Goal: Task Accomplishment & Management: Manage account settings

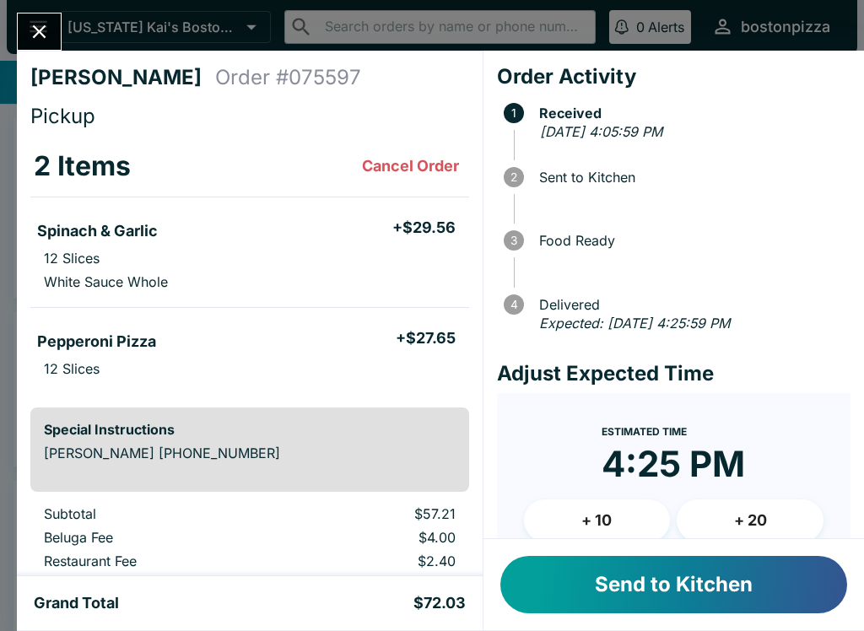
click at [719, 588] on button "Send to Kitchen" at bounding box center [673, 584] width 347 height 57
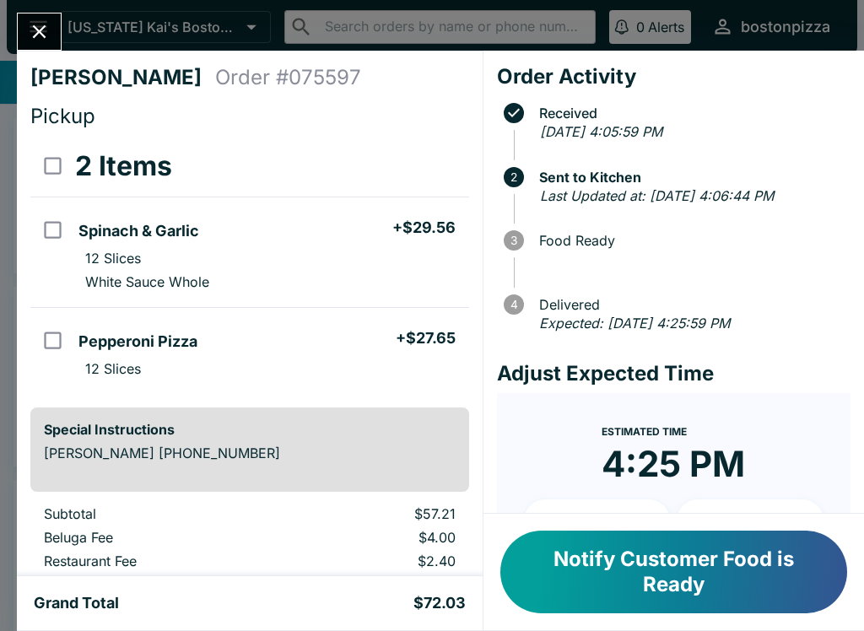
click at [42, 19] on button "Close" at bounding box center [39, 31] width 43 height 36
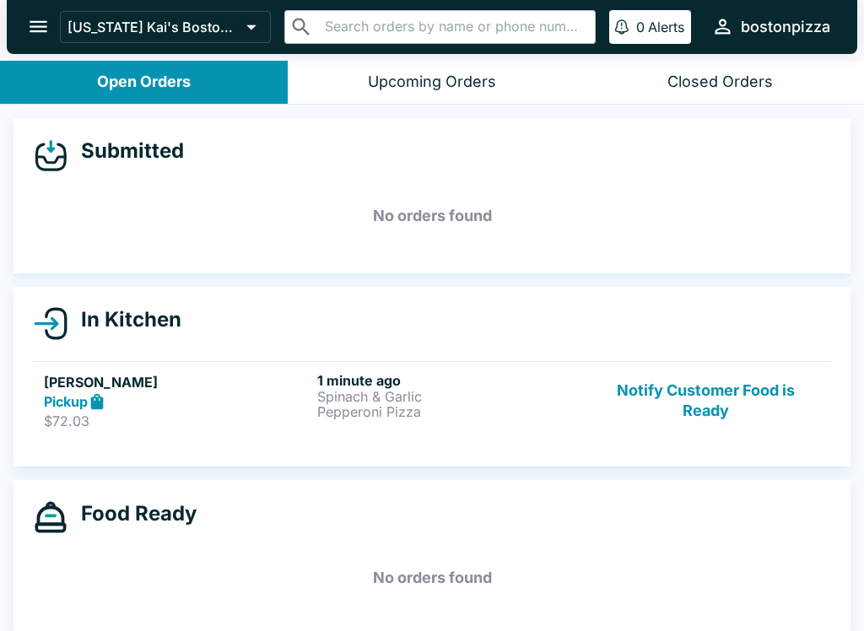
click at [257, 399] on div "Pickup" at bounding box center [177, 401] width 266 height 19
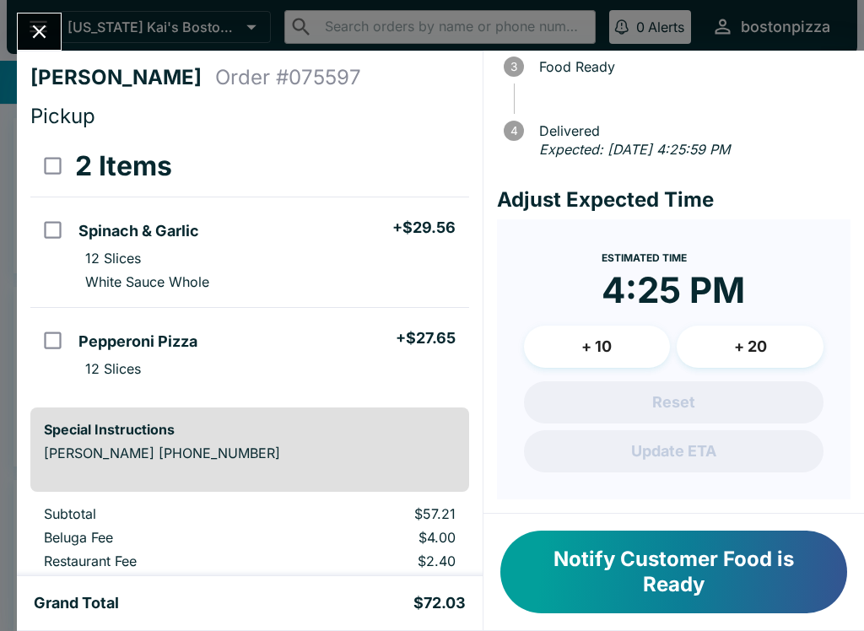
click at [51, 36] on button "Close" at bounding box center [39, 31] width 43 height 36
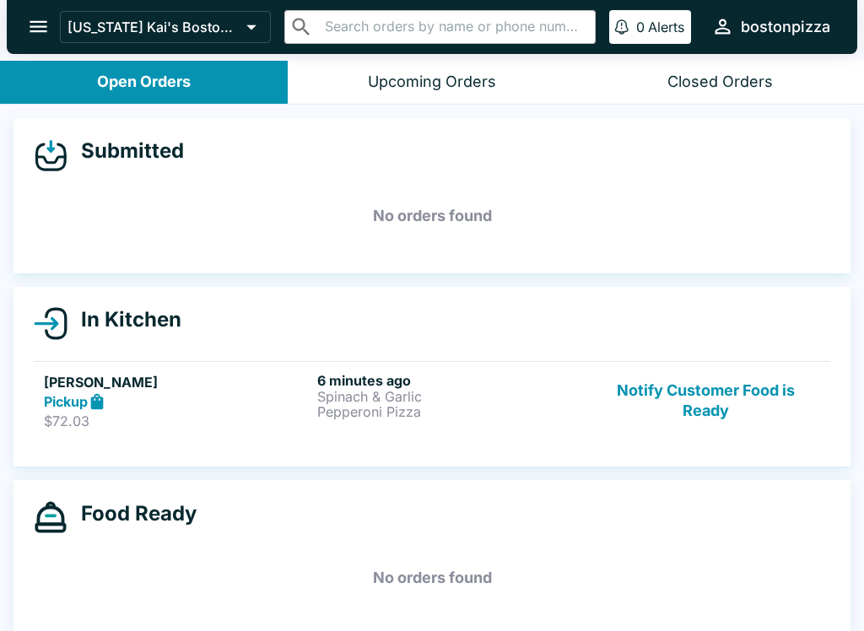
click at [455, 417] on p "Pepperoni Pizza" at bounding box center [450, 411] width 266 height 15
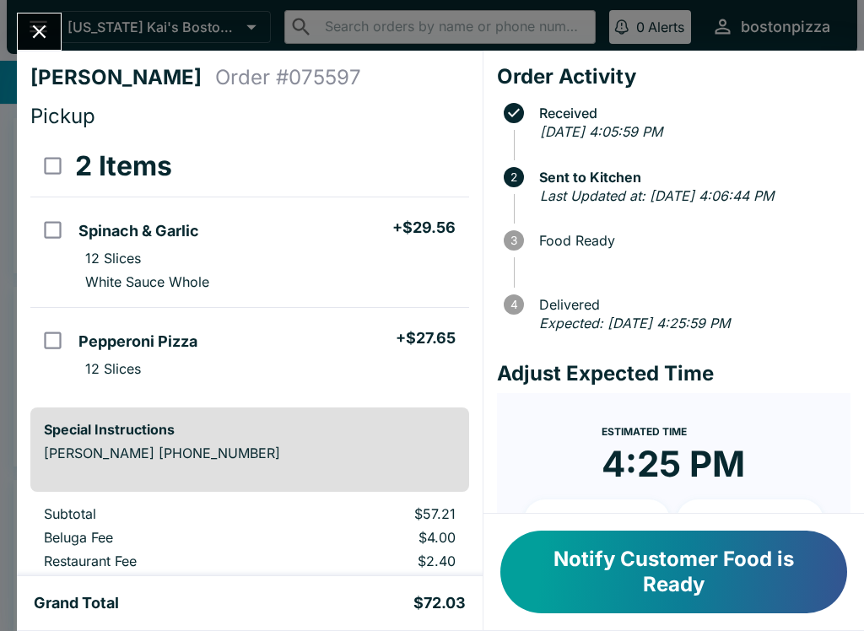
click at [54, 30] on button "Close" at bounding box center [39, 31] width 43 height 36
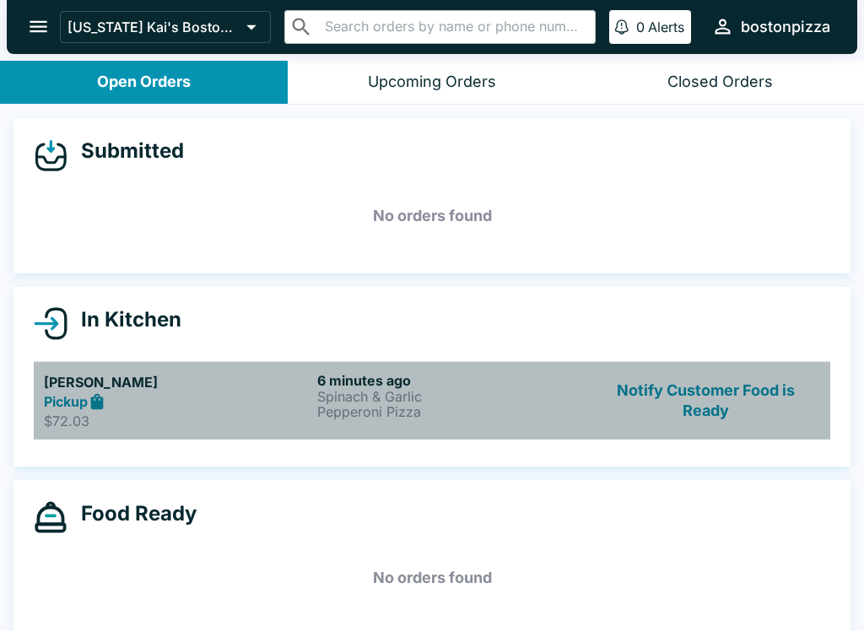
click at [431, 392] on p "Spinach & Garlic" at bounding box center [450, 396] width 266 height 15
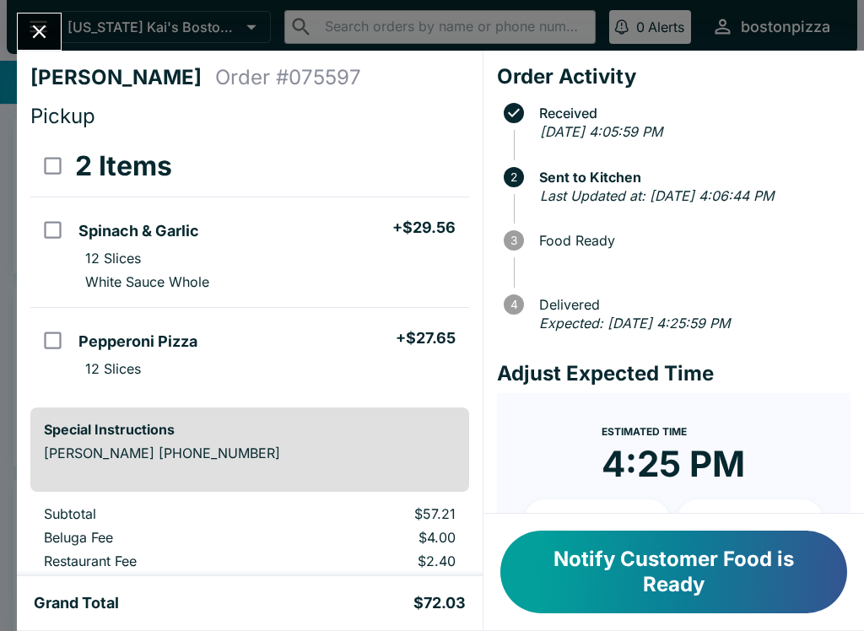
click at [51, 13] on div at bounding box center [39, 32] width 45 height 38
click at [60, 26] on button "Close" at bounding box center [39, 31] width 43 height 36
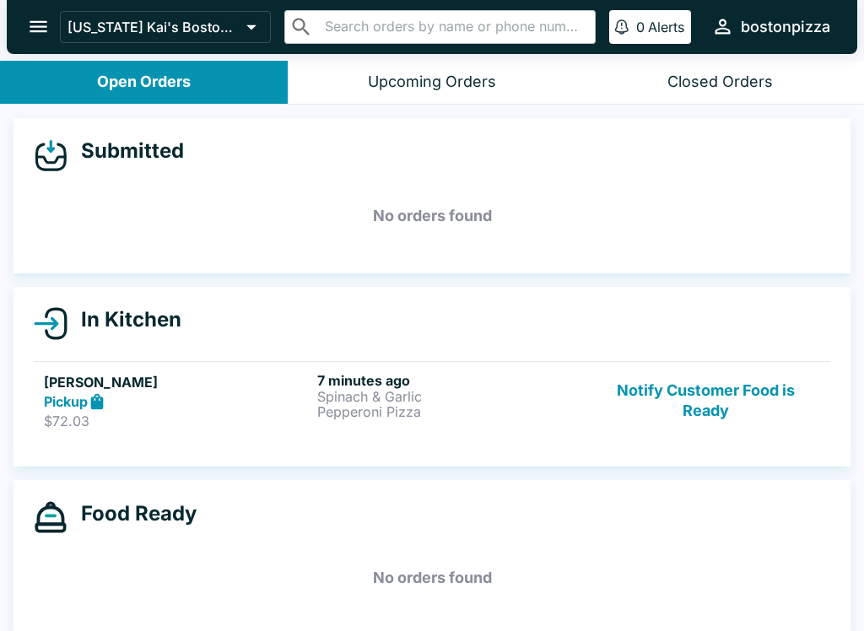
click at [270, 408] on div "Pickup" at bounding box center [177, 401] width 266 height 19
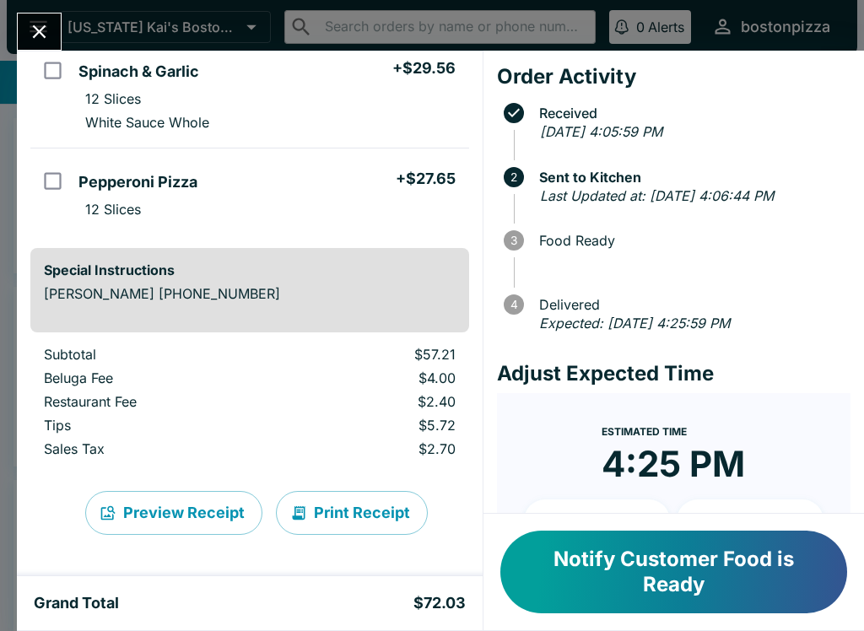
scroll to position [159, 0]
click at [219, 514] on button "Preview Receipt" at bounding box center [173, 513] width 177 height 44
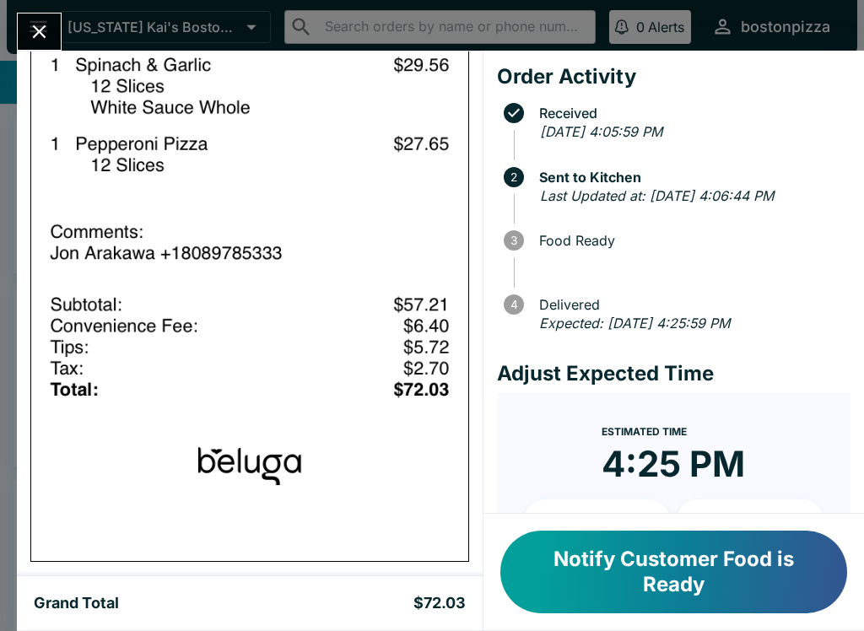
scroll to position [988, 0]
click at [48, 8] on div "[PERSON_NAME] Order # 075597 Pickup 2 Items Spinach & Garlic + $29.56 12 Slices…" at bounding box center [432, 315] width 864 height 631
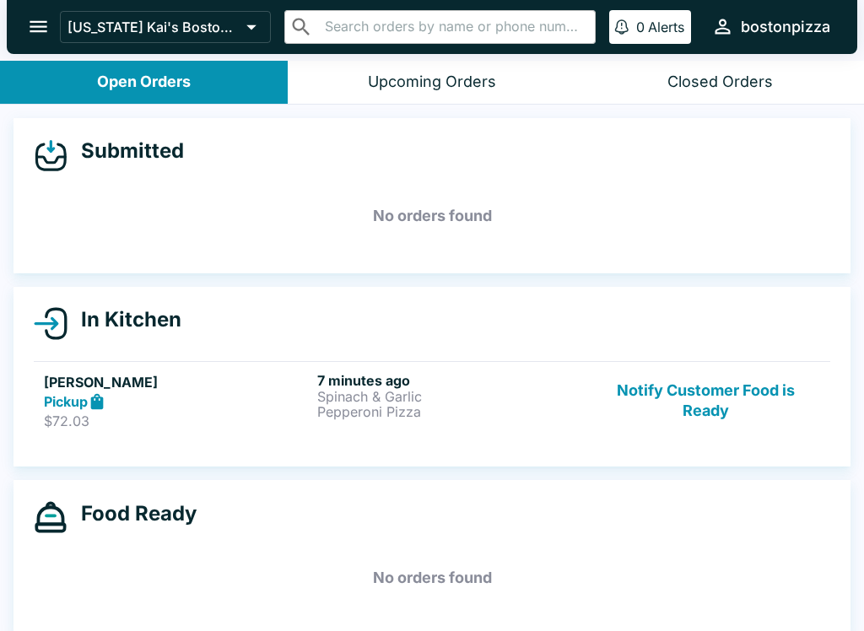
click at [29, 19] on icon "open drawer" at bounding box center [38, 26] width 23 height 23
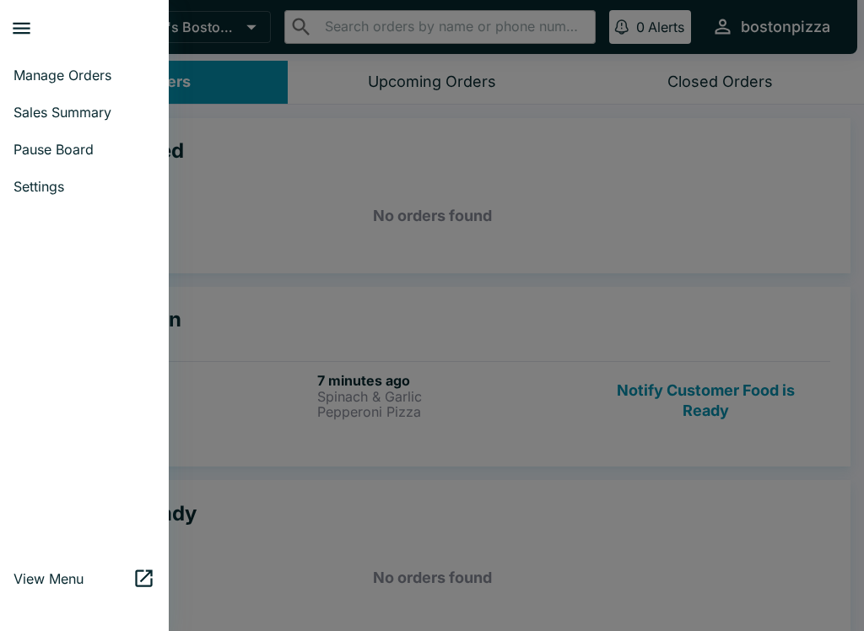
click at [105, 197] on link "Settings" at bounding box center [84, 186] width 169 height 37
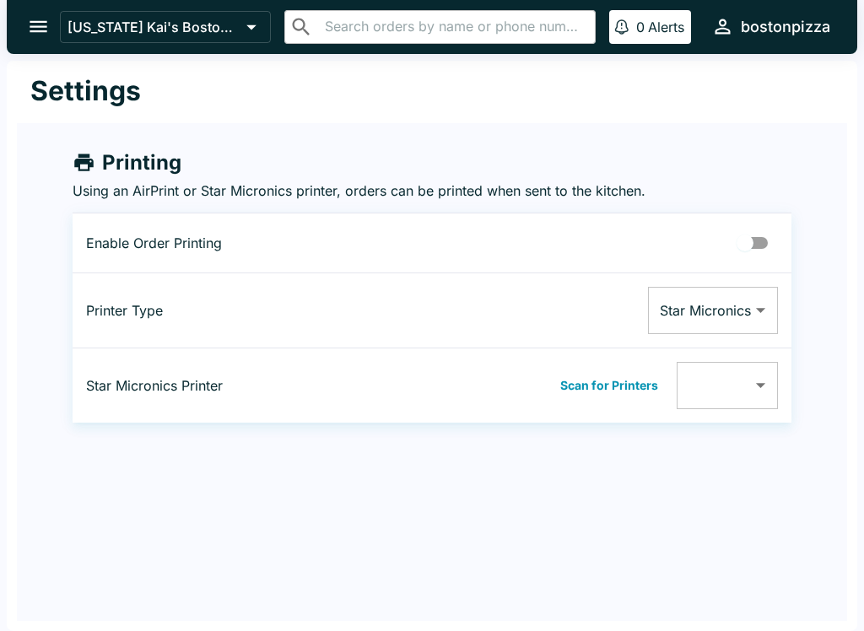
click at [62, 24] on button "[US_STATE] Kai's Boston Pizza" at bounding box center [165, 27] width 211 height 32
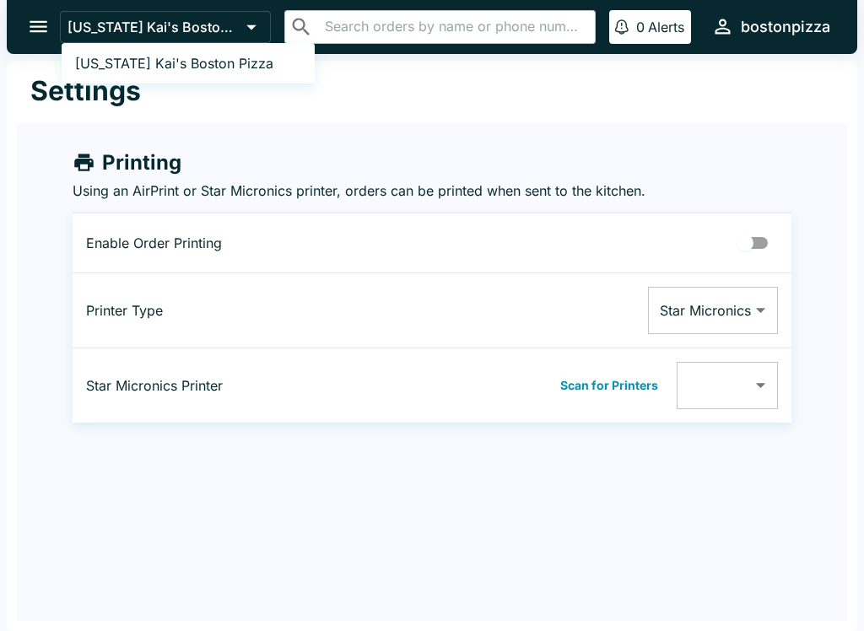
click at [28, 23] on div at bounding box center [432, 315] width 864 height 631
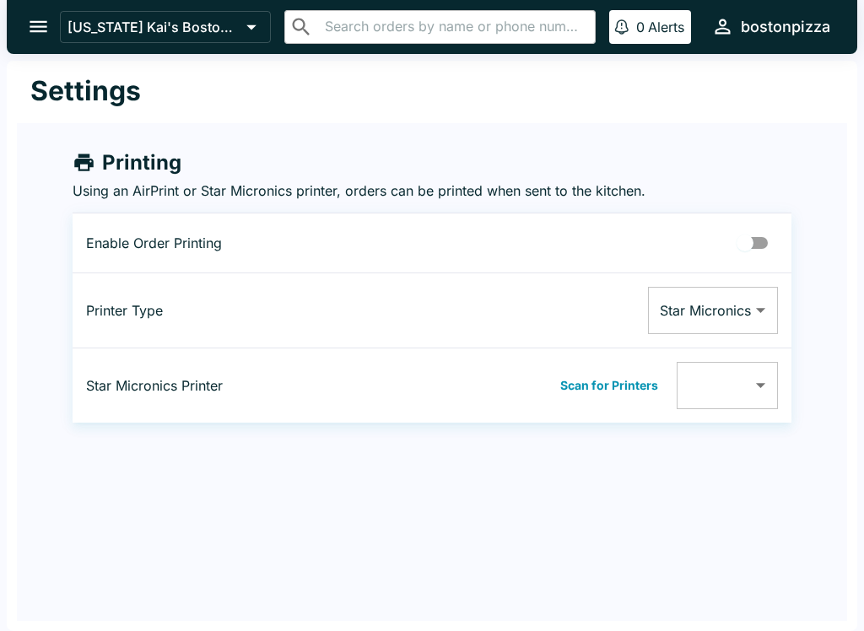
click at [51, 27] on button "open drawer" at bounding box center [38, 26] width 43 height 43
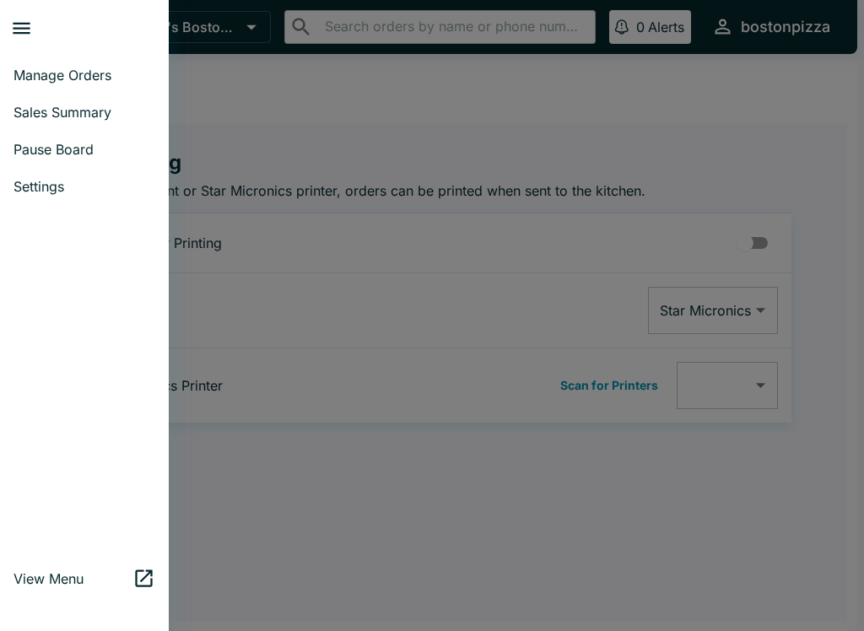
click at [88, 106] on span "Sales Summary" at bounding box center [84, 112] width 142 height 17
select select "03:00"
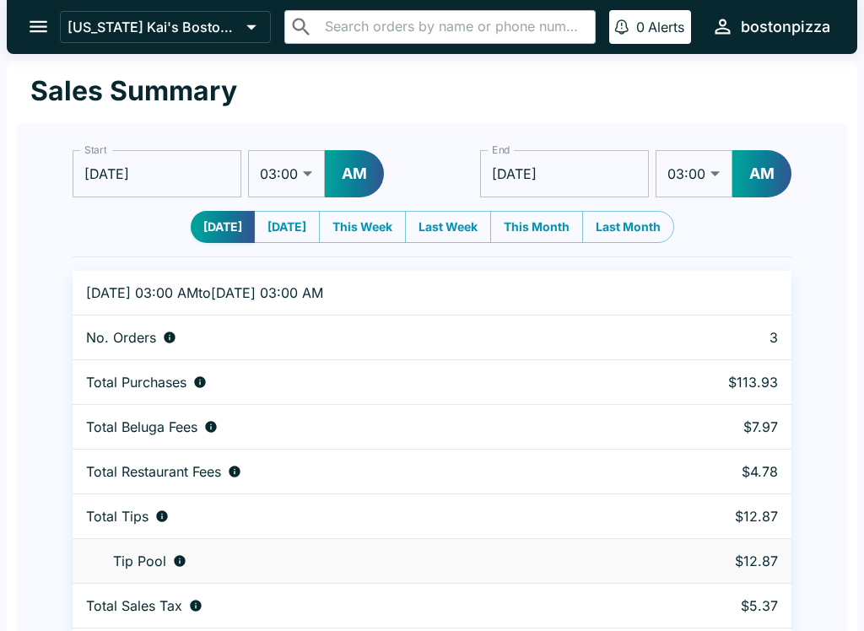
click at [45, 18] on icon "open drawer" at bounding box center [38, 26] width 23 height 23
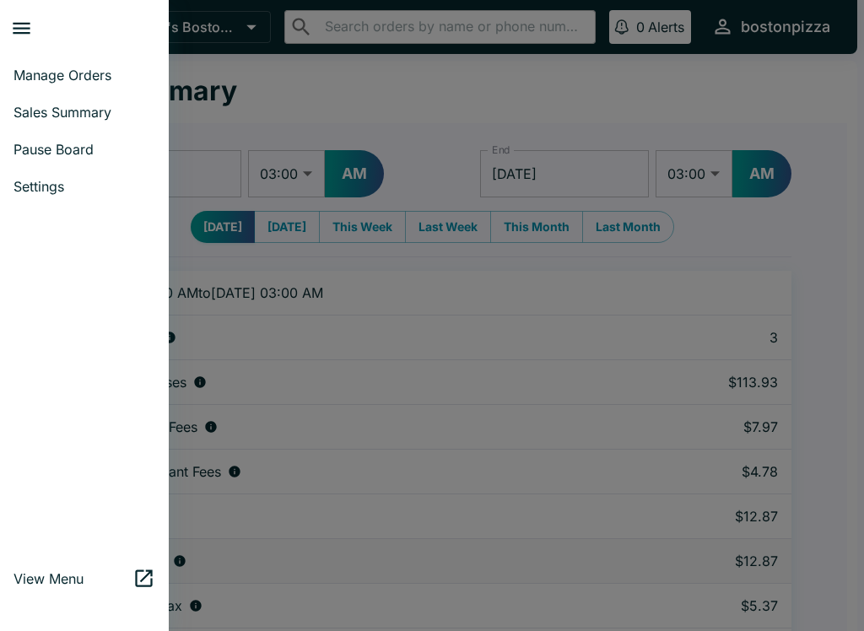
click at [113, 69] on span "Manage Orders" at bounding box center [84, 75] width 142 height 17
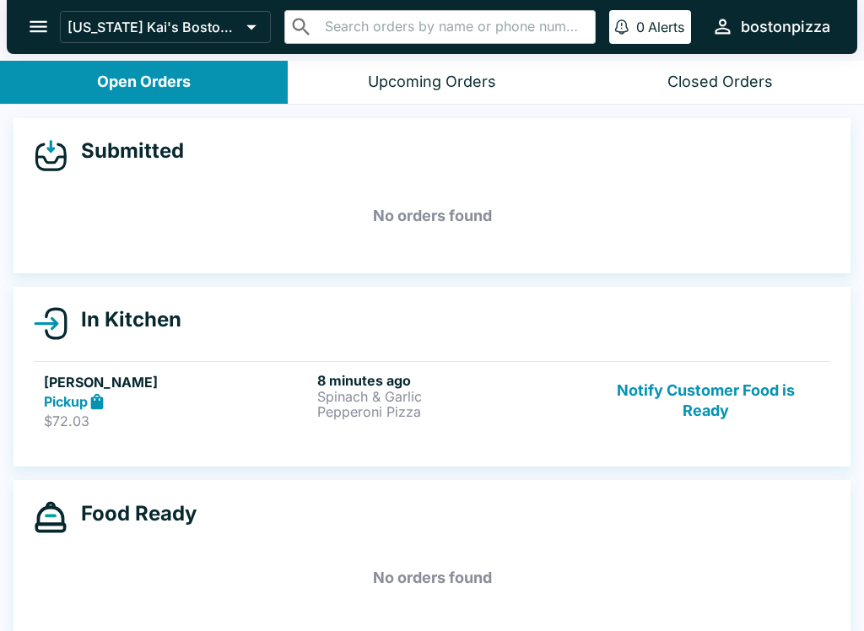
click at [283, 433] on link "[PERSON_NAME] Pickup $72.03 8 minutes ago Spinach & Garlic Pepperoni Pizza Noti…" at bounding box center [432, 400] width 796 height 79
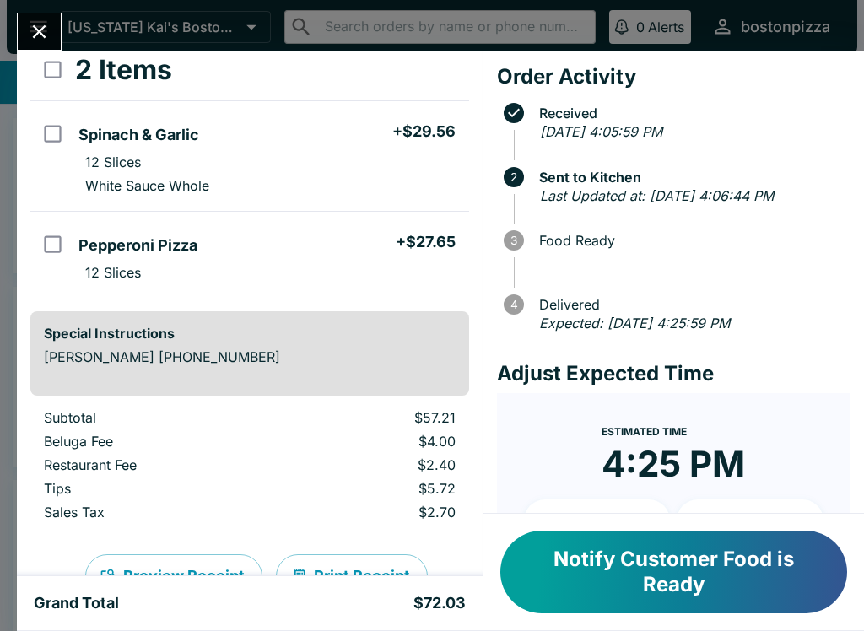
scroll to position [94, 0]
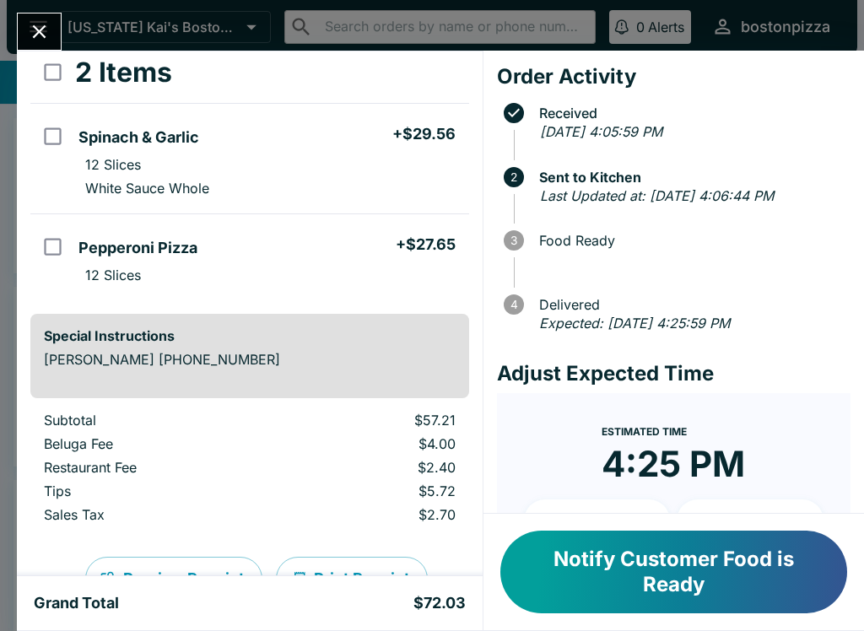
click at [57, 258] on input "orders table" at bounding box center [53, 247] width 38 height 38
checkbox input "true"
click at [51, 129] on input "orders table" at bounding box center [53, 136] width 38 height 38
checkbox input "true"
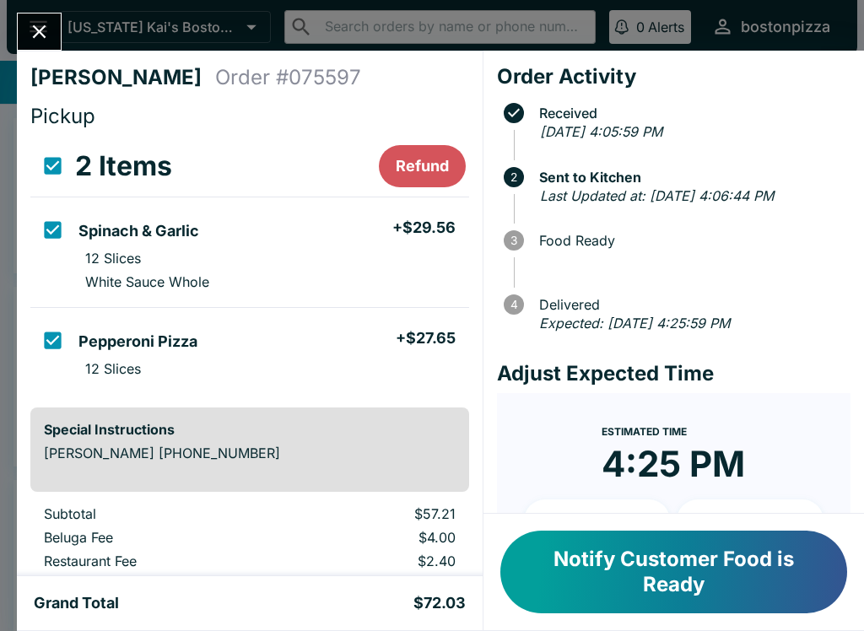
scroll to position [0, 0]
click at [48, 223] on input "orders table" at bounding box center [53, 230] width 38 height 38
checkbox input "false"
click at [57, 348] on input "orders table" at bounding box center [53, 340] width 38 height 38
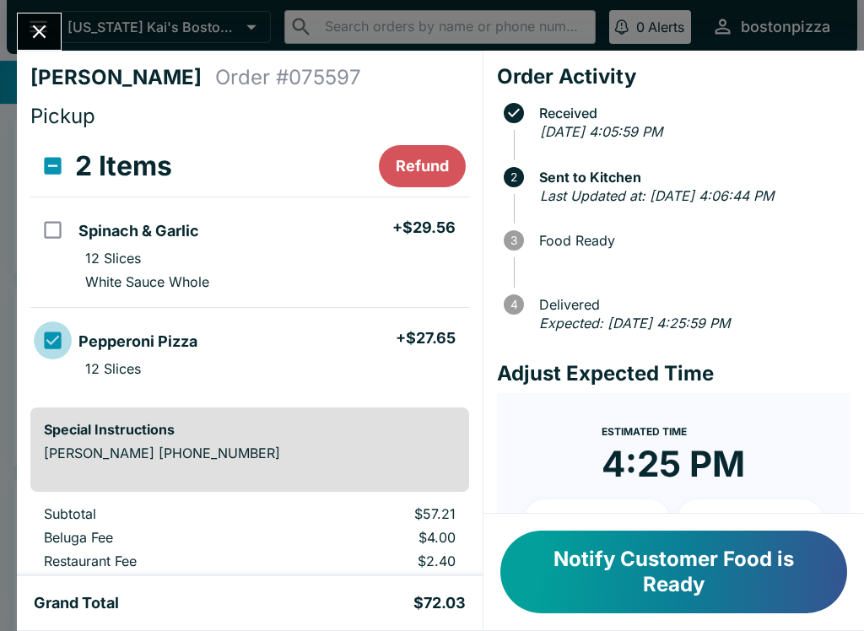
checkbox input "false"
click at [46, 170] on input "select all" at bounding box center [53, 166] width 38 height 38
checkbox input "true"
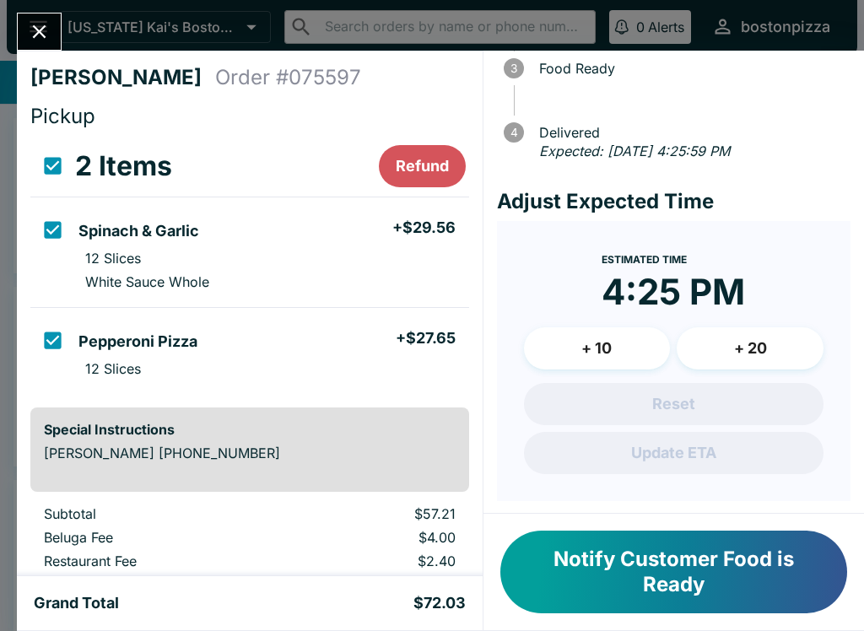
scroll to position [171, 0]
click at [69, 153] on input "select all" at bounding box center [53, 166] width 38 height 38
checkbox input "false"
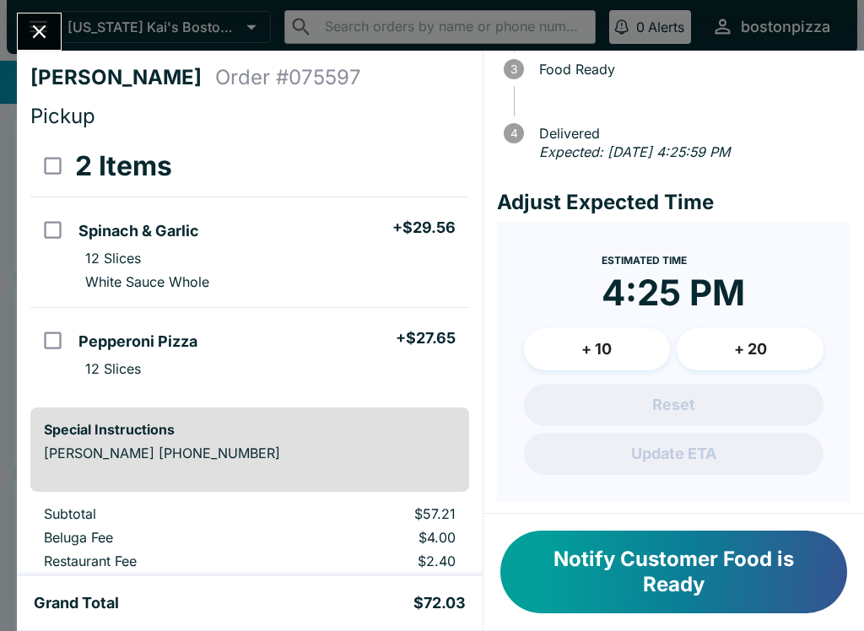
click at [772, 349] on button "+ 20" at bounding box center [749, 349] width 147 height 42
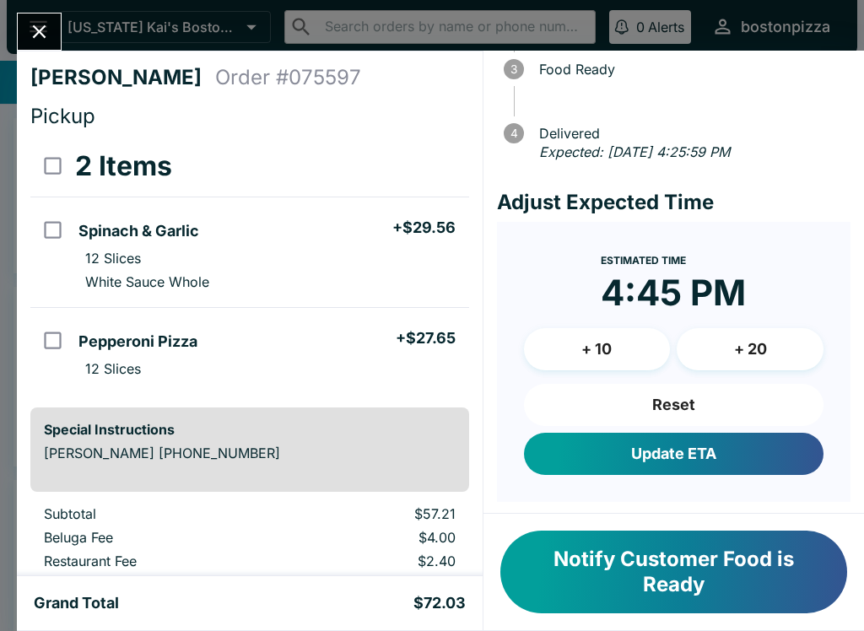
click at [772, 348] on button "+ 20" at bounding box center [749, 349] width 147 height 42
click at [771, 350] on button "+ 20" at bounding box center [749, 349] width 147 height 42
click at [764, 347] on button "+ 20" at bounding box center [749, 349] width 147 height 42
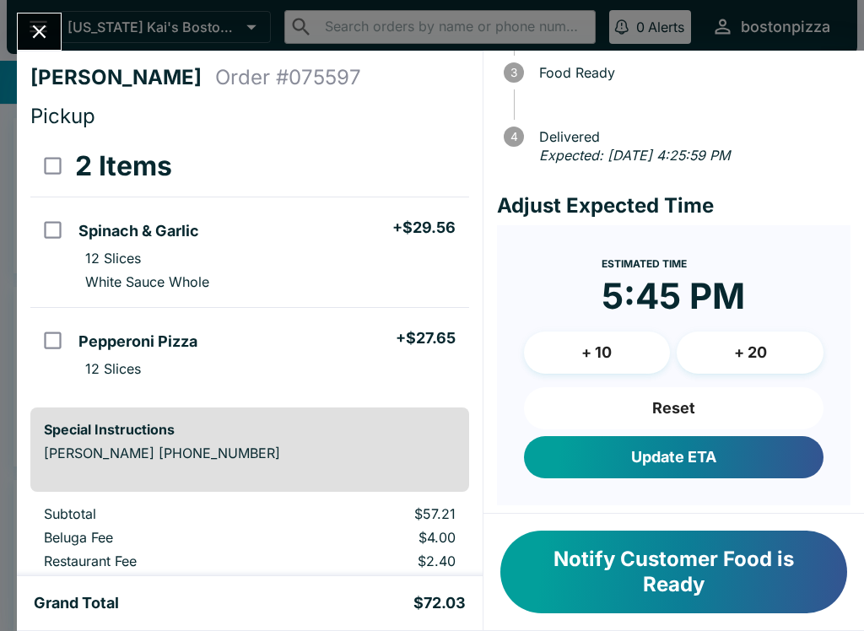
click at [608, 353] on button "+ 10" at bounding box center [597, 352] width 147 height 42
click at [757, 406] on button "Reset" at bounding box center [673, 408] width 299 height 42
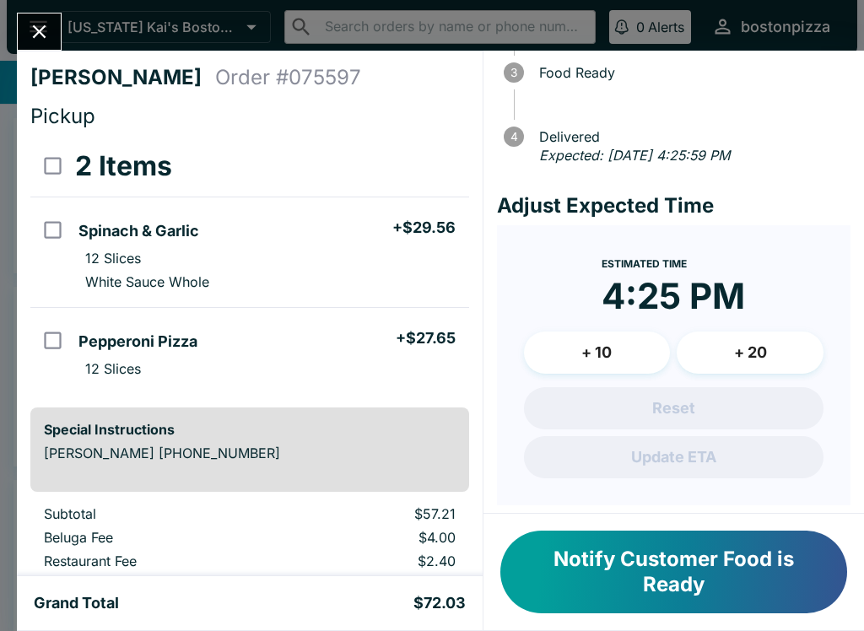
click at [772, 359] on button "+ 20" at bounding box center [749, 352] width 147 height 42
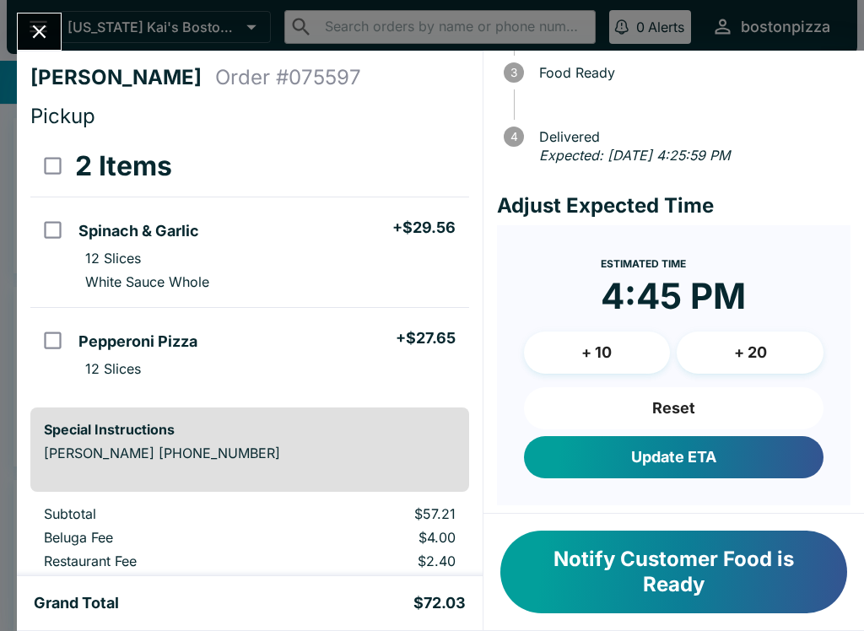
click at [759, 358] on button "+ 20" at bounding box center [749, 352] width 147 height 42
click at [763, 360] on button "+ 20" at bounding box center [749, 352] width 147 height 42
click at [740, 467] on button "Update ETA" at bounding box center [673, 457] width 299 height 42
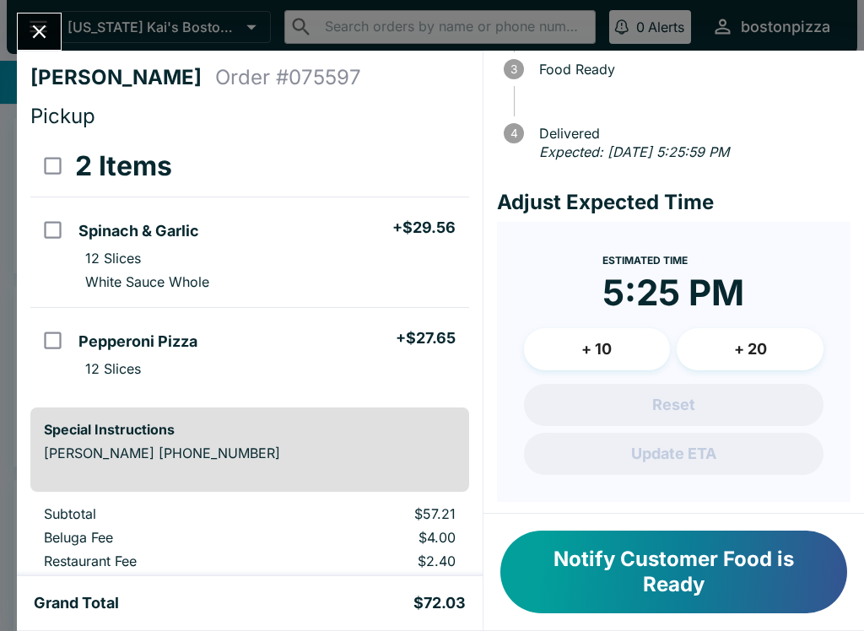
scroll to position [0, 0]
click at [41, 29] on icon "Close" at bounding box center [39, 31] width 13 height 13
